Goal: Task Accomplishment & Management: Use online tool/utility

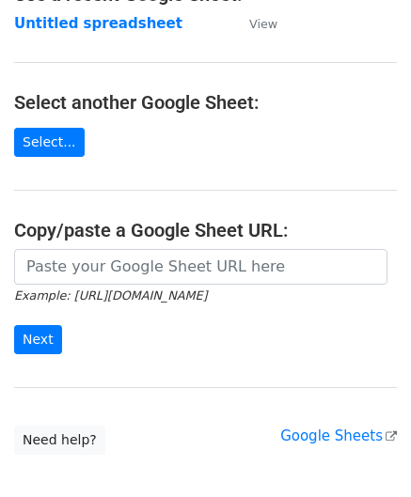
scroll to position [188, 0]
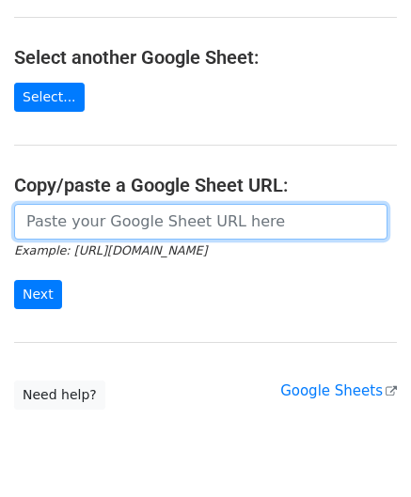
click at [109, 221] on input "url" at bounding box center [200, 222] width 373 height 36
paste input "[URL][DOMAIN_NAME]"
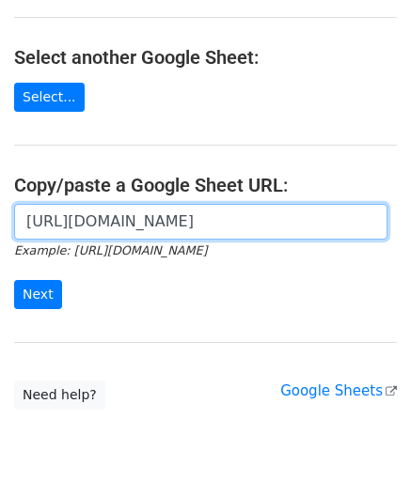
scroll to position [0, 413]
type input "[URL][DOMAIN_NAME]"
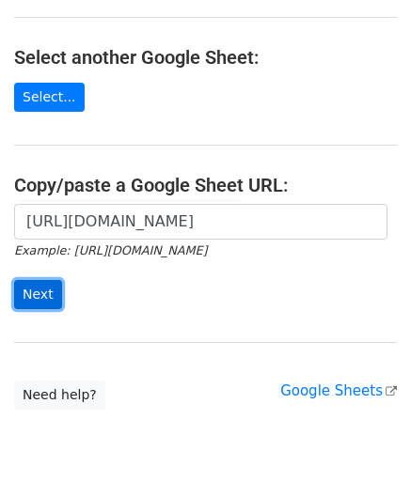
click at [47, 285] on input "Next" at bounding box center [38, 294] width 48 height 29
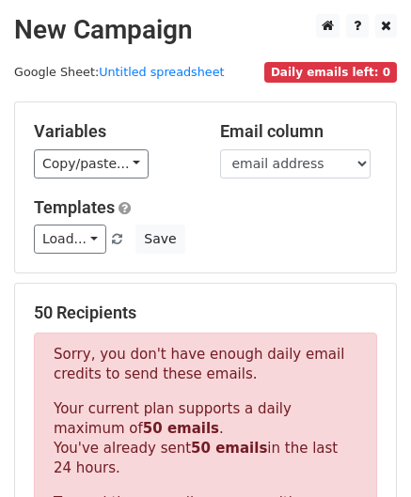
scroll to position [634, 0]
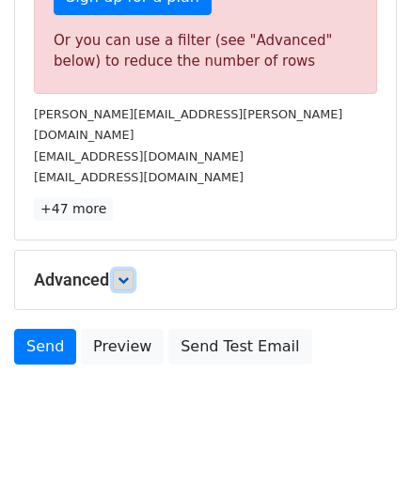
click at [129, 270] on link at bounding box center [123, 280] width 21 height 21
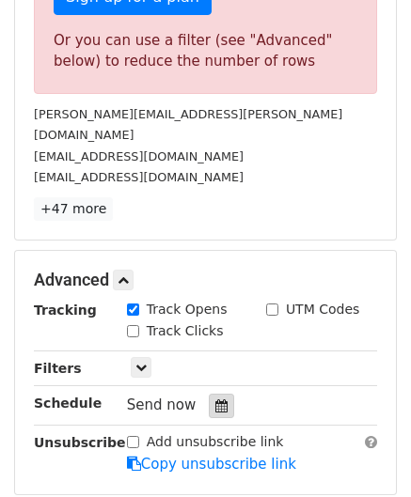
click at [214, 394] on div at bounding box center [221, 406] width 25 height 24
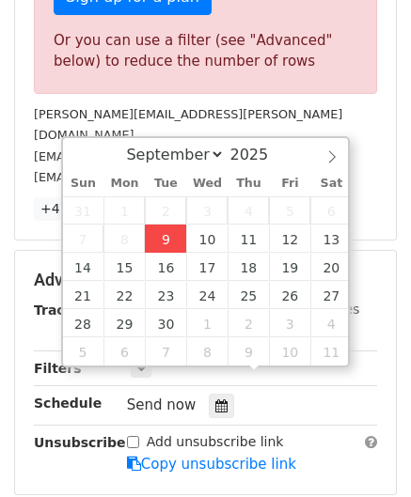
type input "[DATE] 12:00"
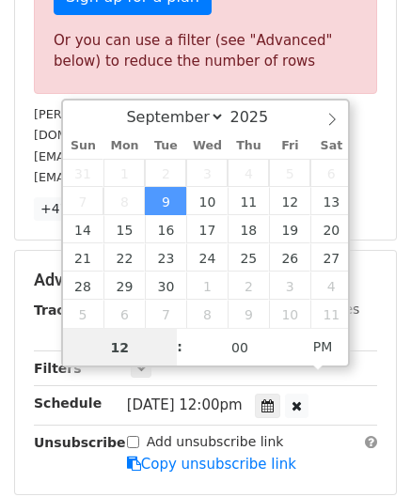
paste input "4"
type input "4"
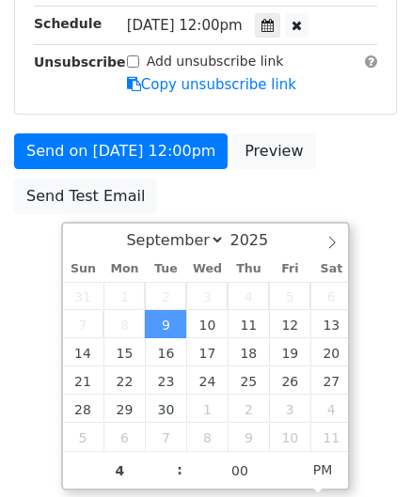
type input "[DATE] 16:00"
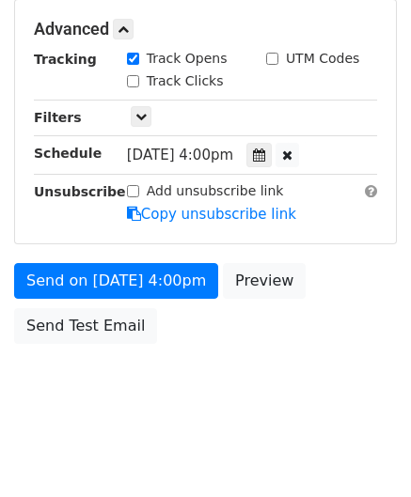
scroll to position [862, 0]
